Goal: Transaction & Acquisition: Purchase product/service

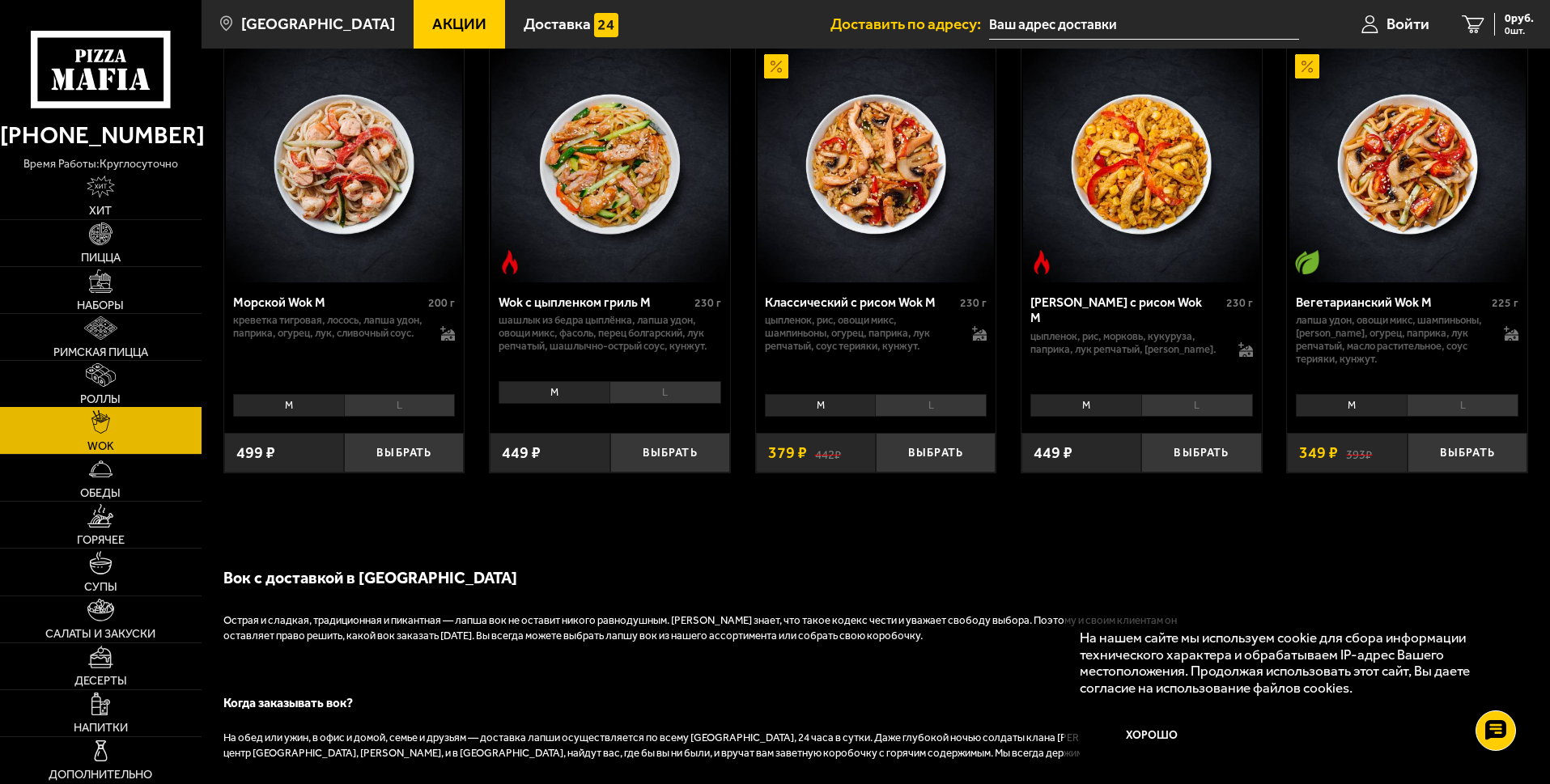
scroll to position [1213, 0]
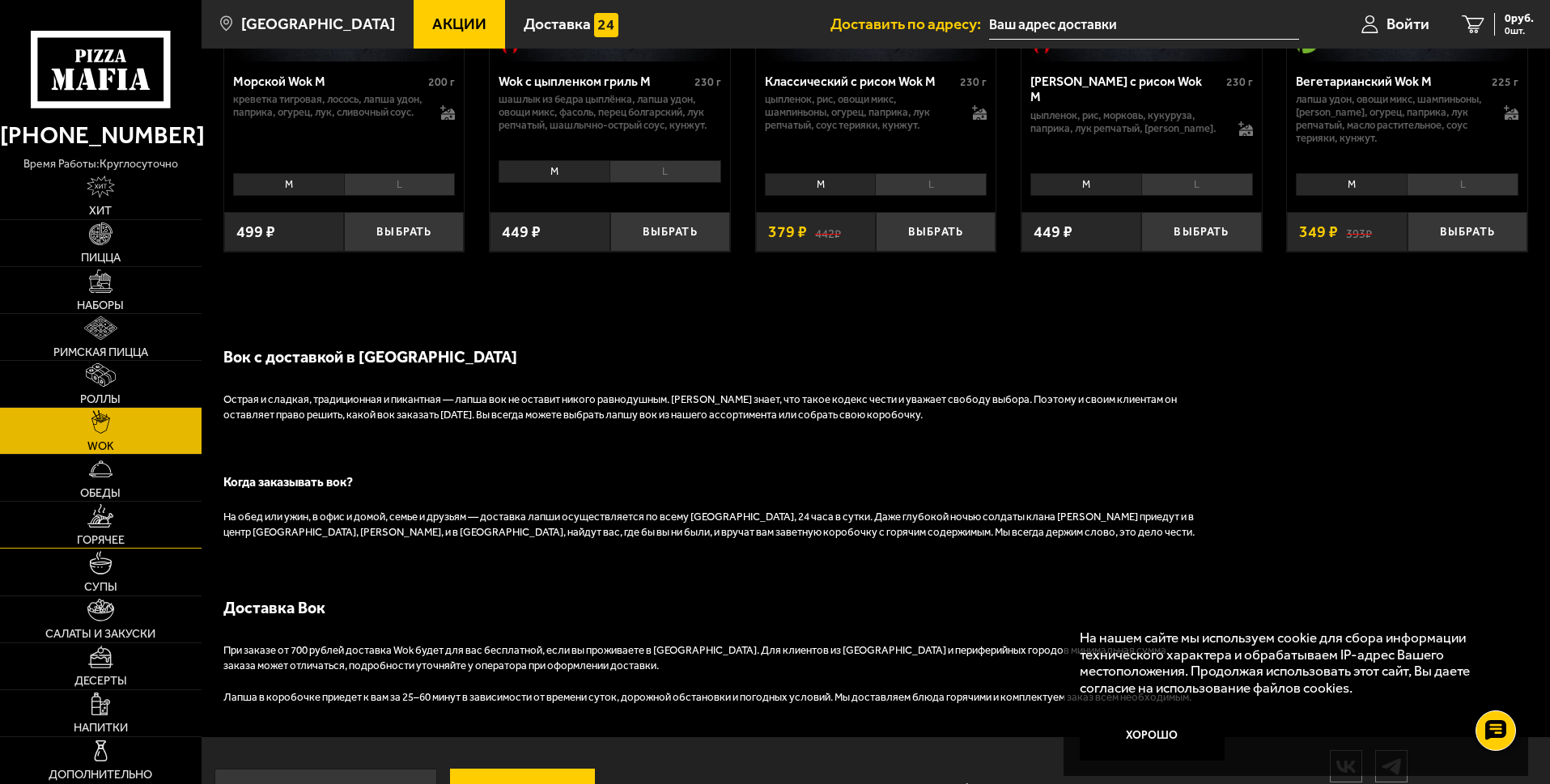
click at [92, 530] on link "Горячее" at bounding box center [101, 525] width 202 height 46
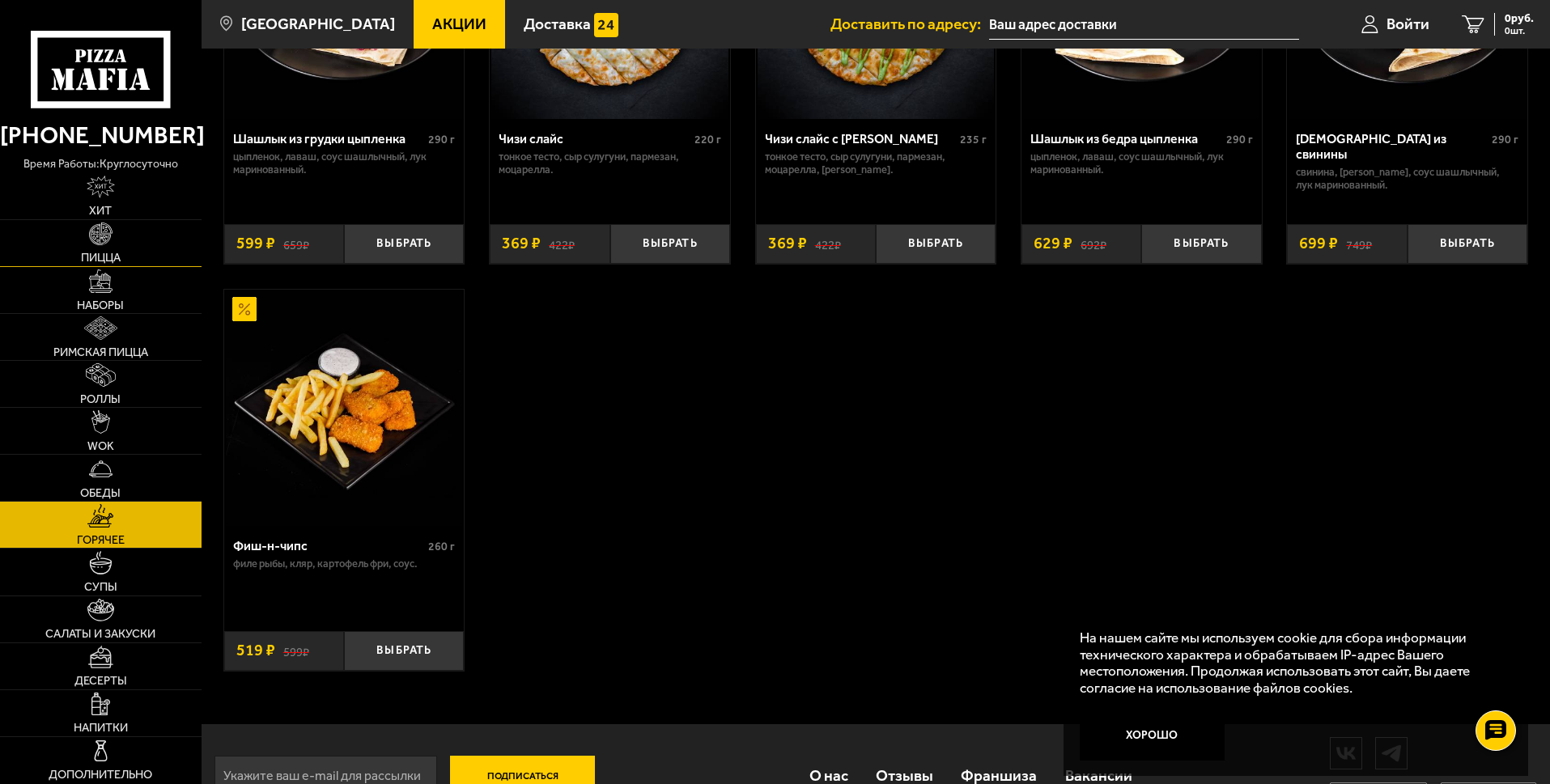
scroll to position [1231, 0]
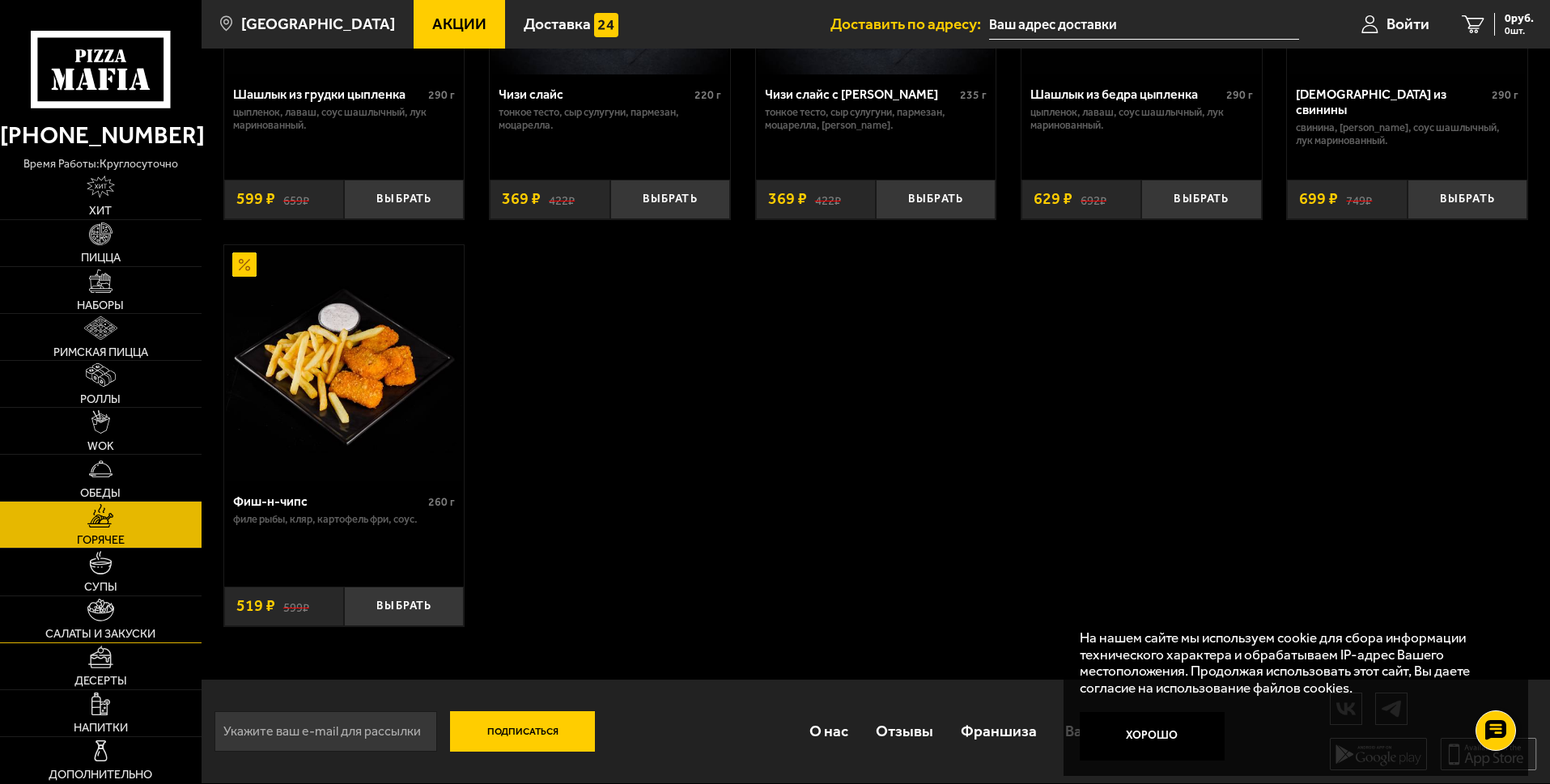
click at [97, 616] on img at bounding box center [101, 610] width 26 height 24
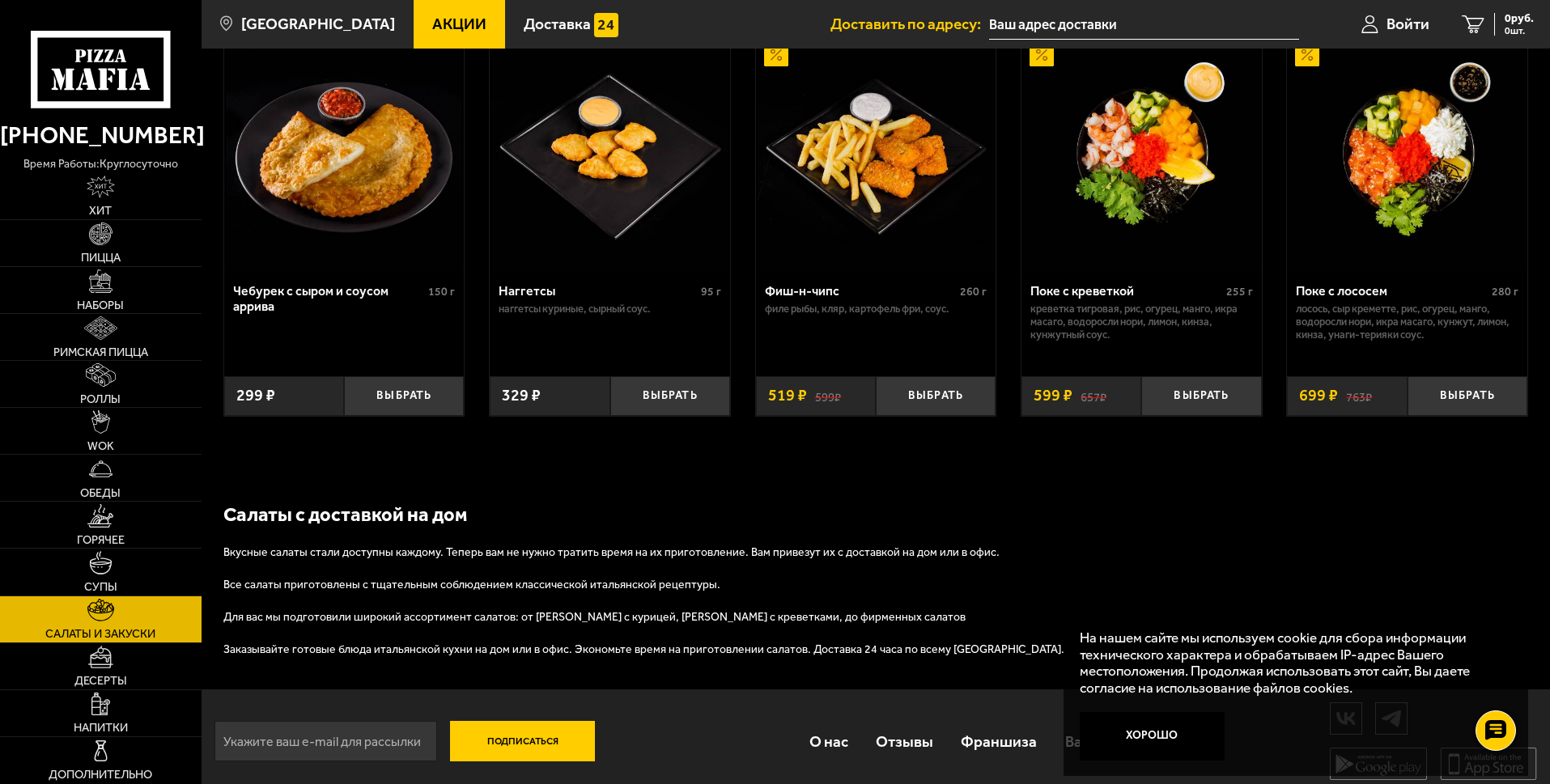
scroll to position [1035, 0]
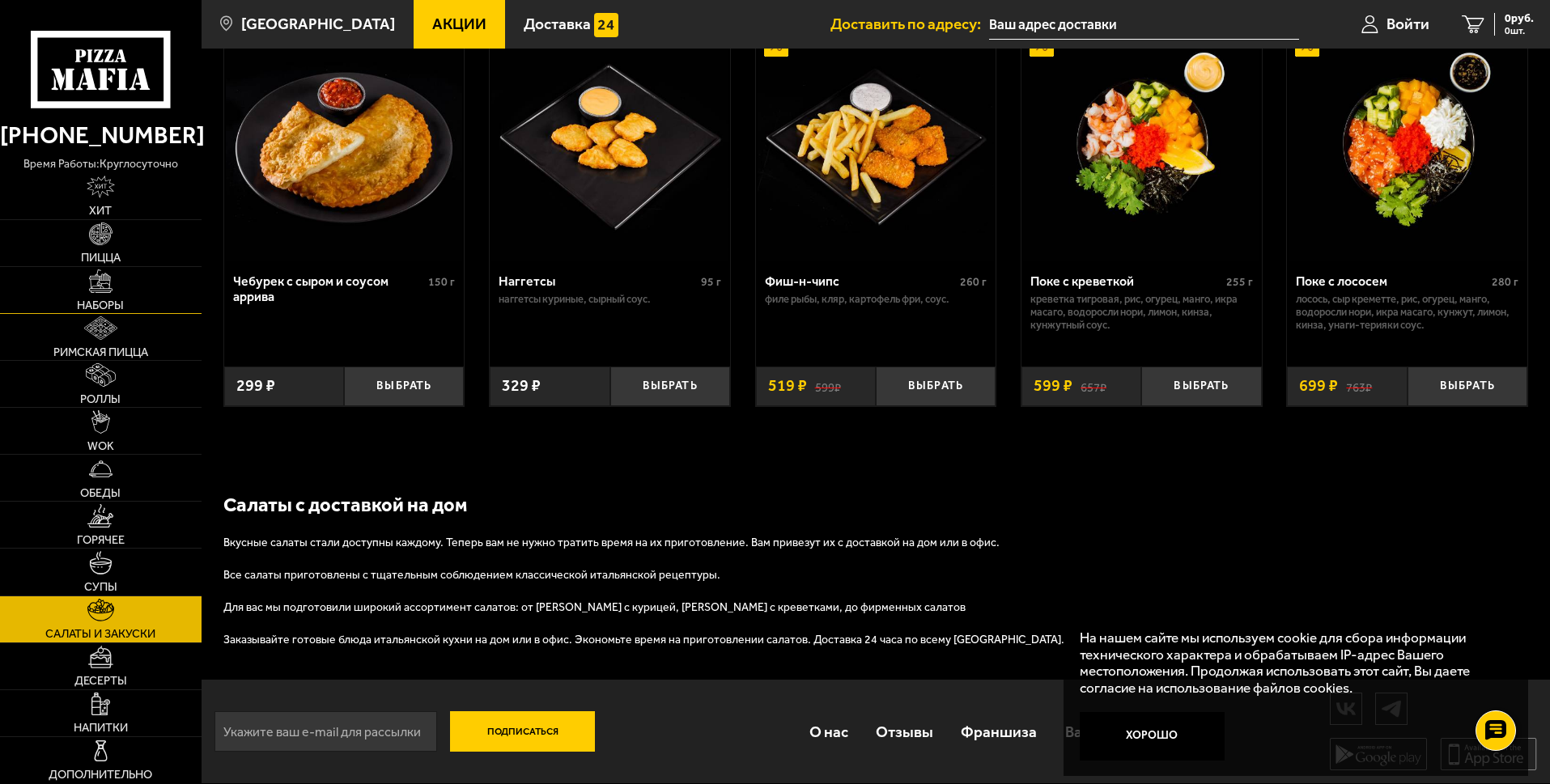
click at [66, 293] on link "Наборы" at bounding box center [101, 290] width 202 height 46
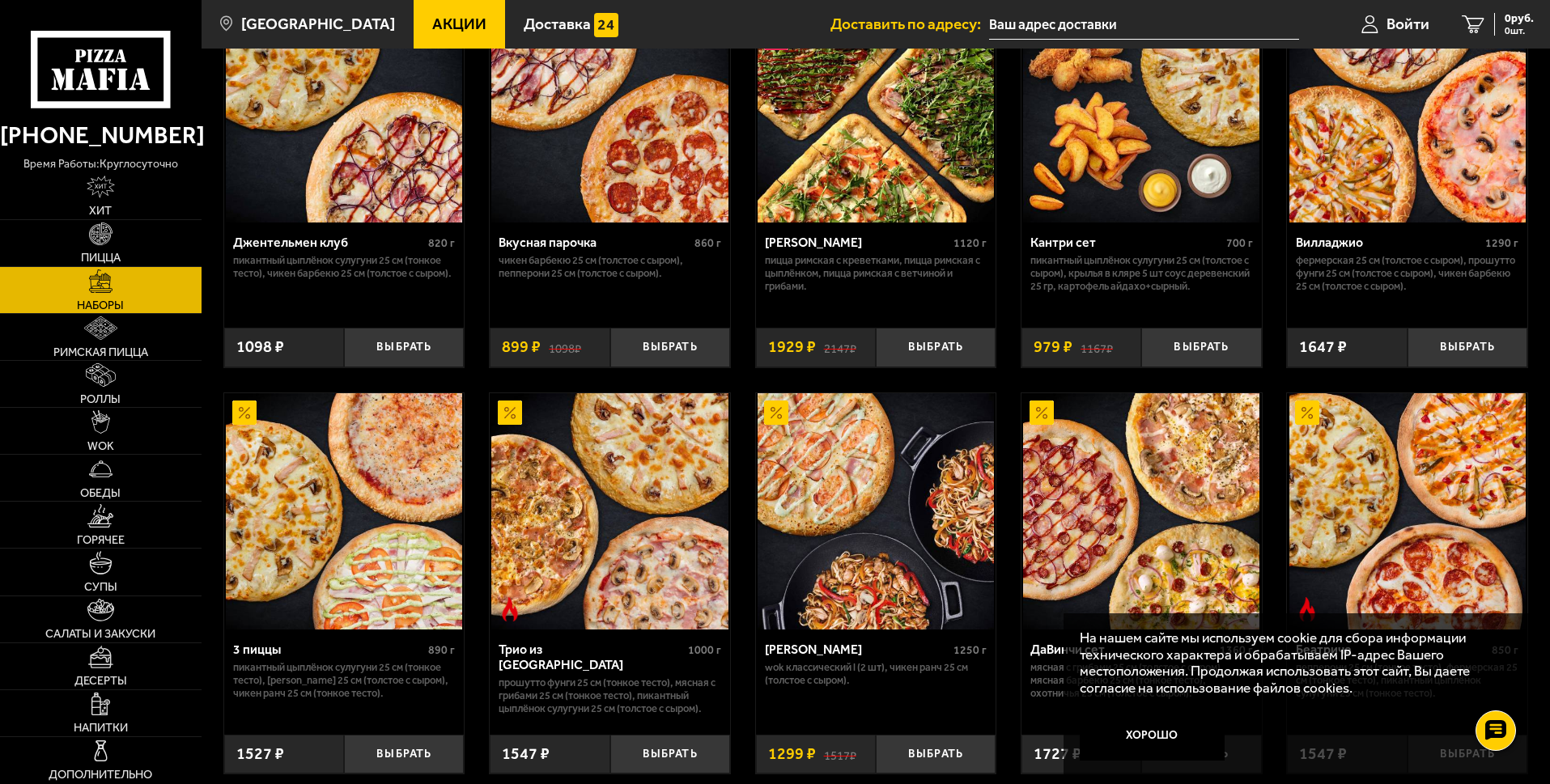
scroll to position [567, 0]
